Goal: Navigation & Orientation: Find specific page/section

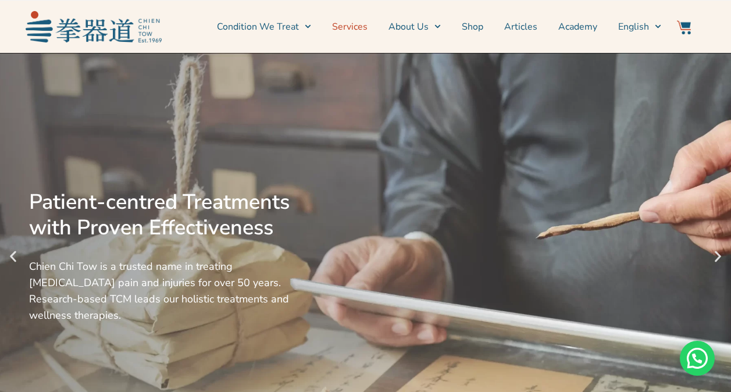
click at [367, 28] on link "Services" at bounding box center [349, 26] width 35 height 29
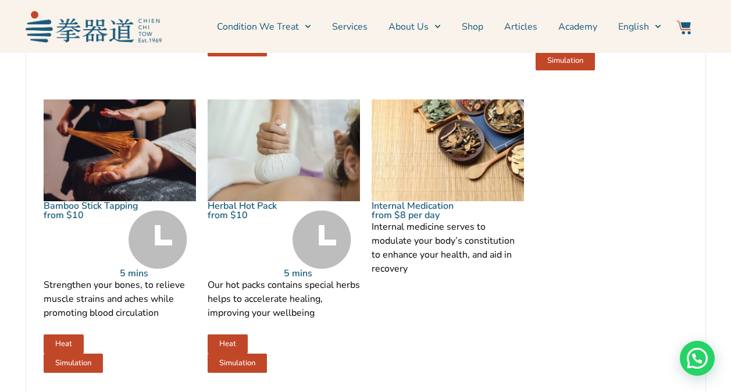
scroll to position [1629, 0]
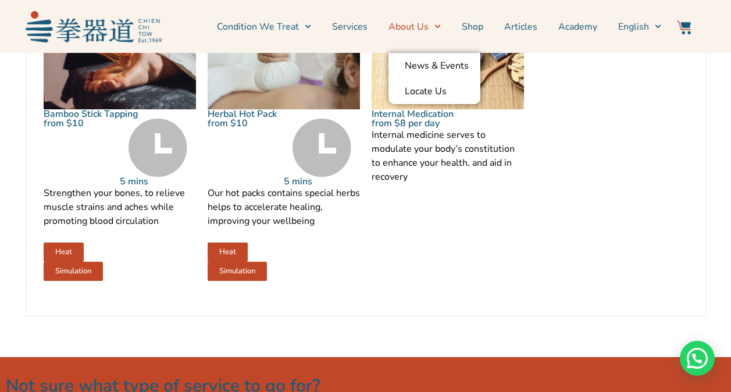
click at [424, 26] on link "About Us" at bounding box center [414, 26] width 52 height 29
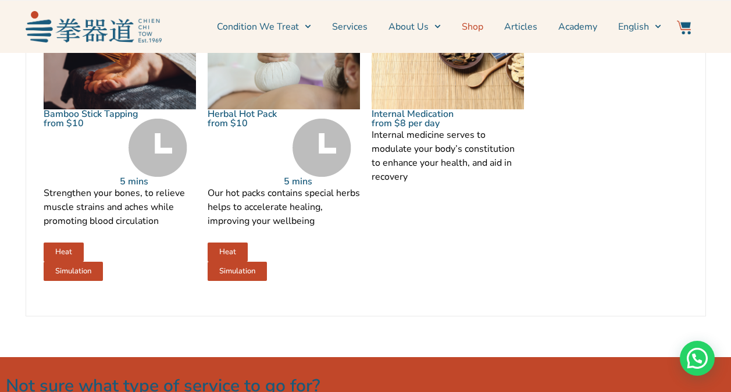
click at [481, 26] on link "Shop" at bounding box center [473, 26] width 22 height 29
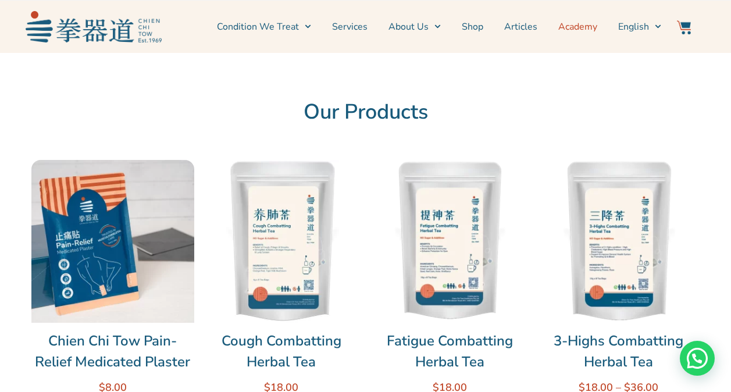
click at [571, 18] on link "Academy" at bounding box center [577, 26] width 39 height 29
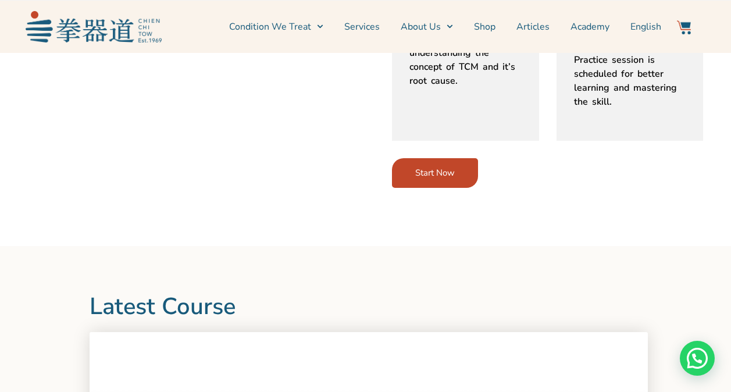
scroll to position [757, 0]
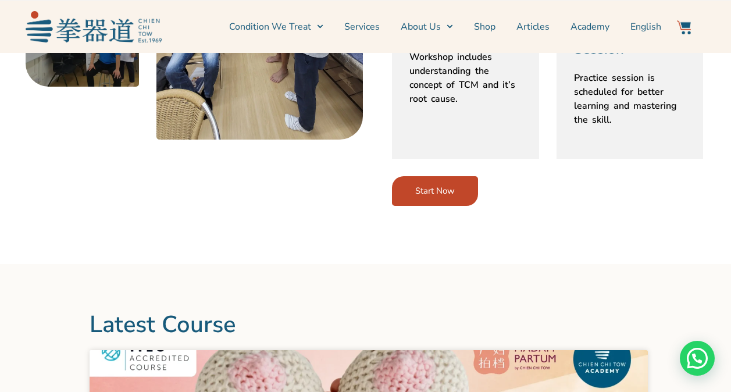
click at [427, 187] on span "Start Now" at bounding box center [435, 191] width 40 height 9
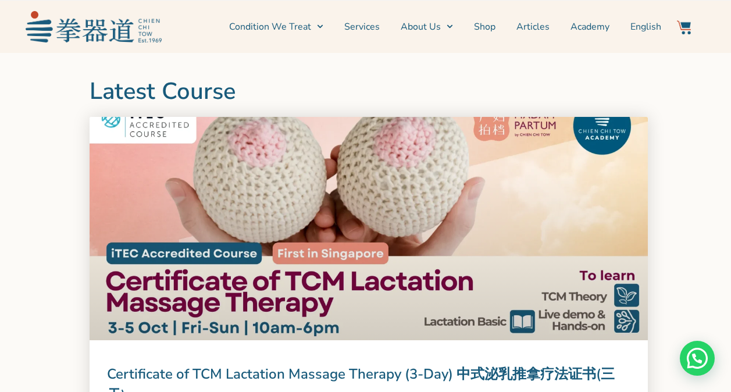
scroll to position [932, 0]
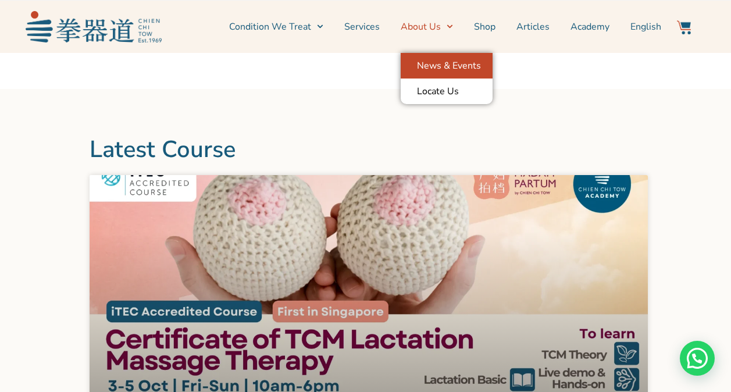
click at [426, 69] on link "News & Events" at bounding box center [447, 66] width 92 height 26
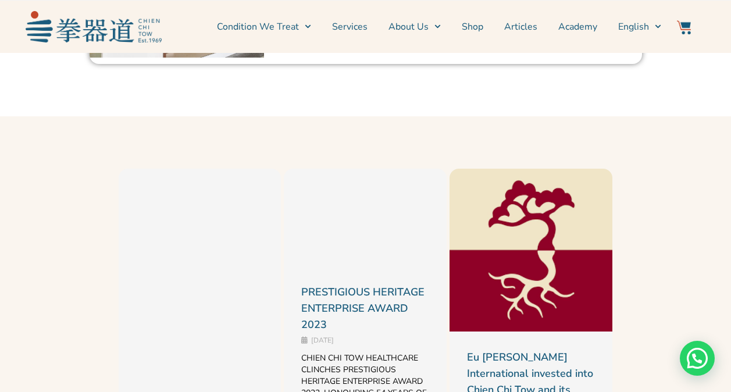
scroll to position [930, 0]
